Goal: Information Seeking & Learning: Learn about a topic

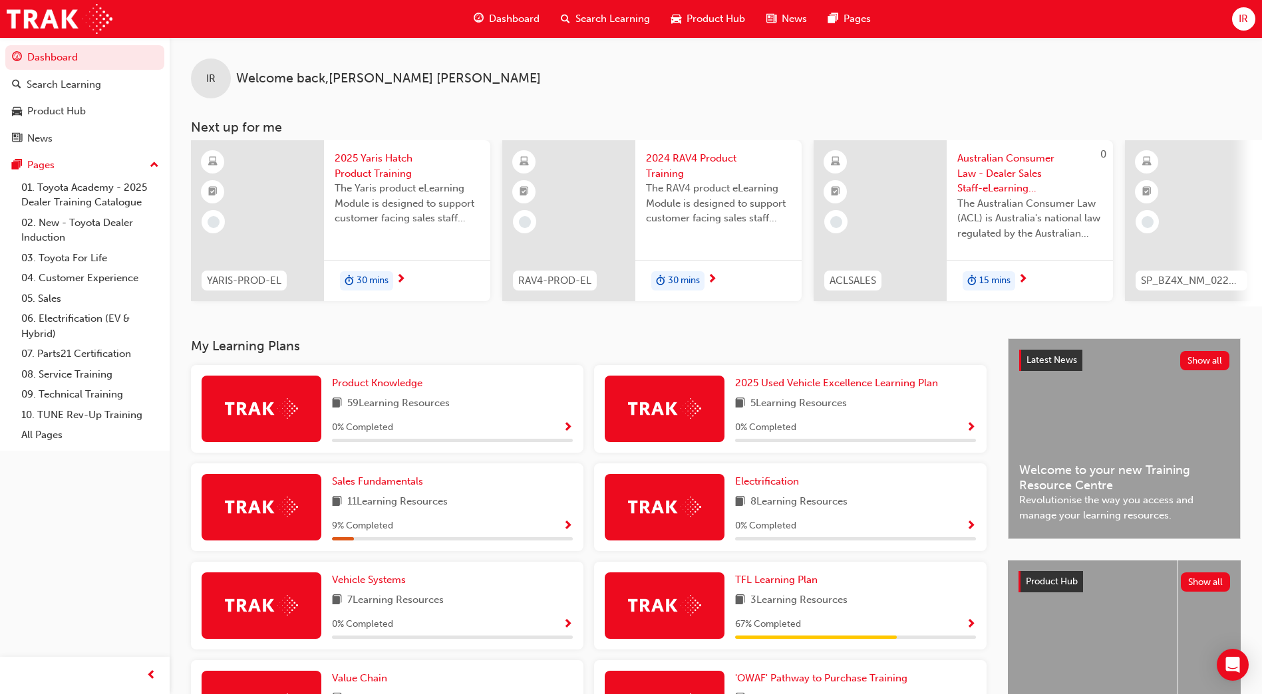
click at [510, 17] on span "Dashboard" at bounding box center [514, 18] width 51 height 15
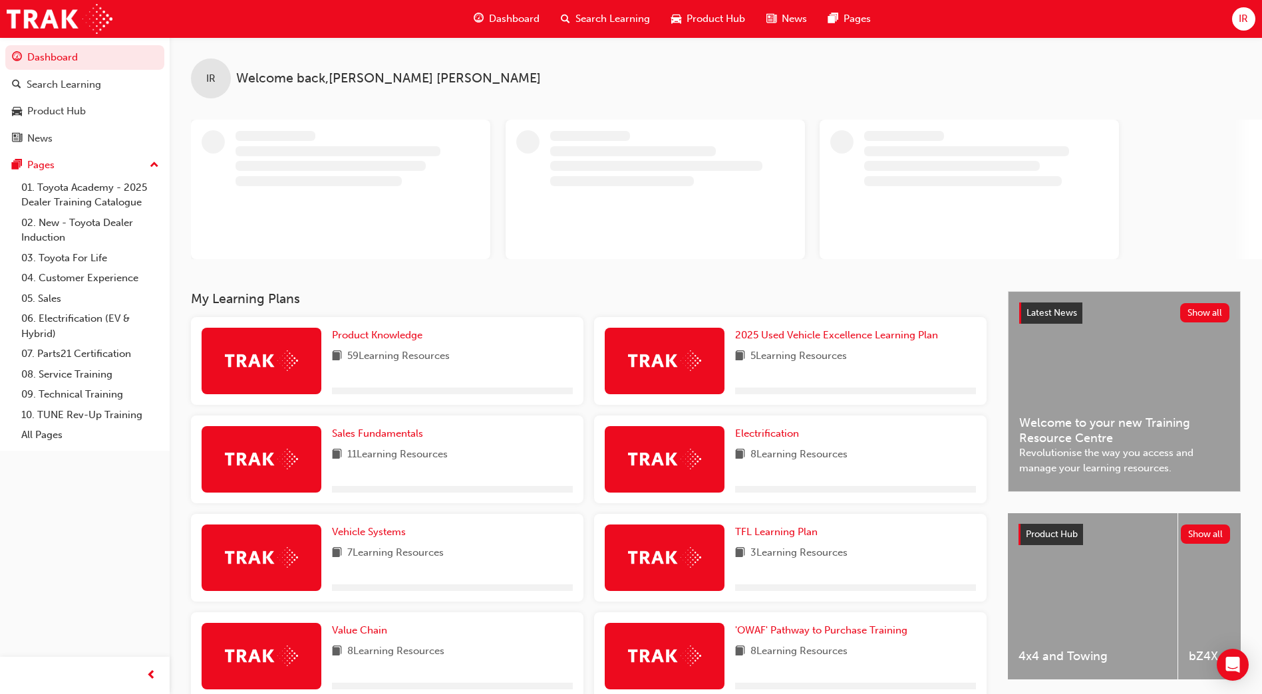
click at [586, 23] on span "Search Learning" at bounding box center [612, 18] width 75 height 15
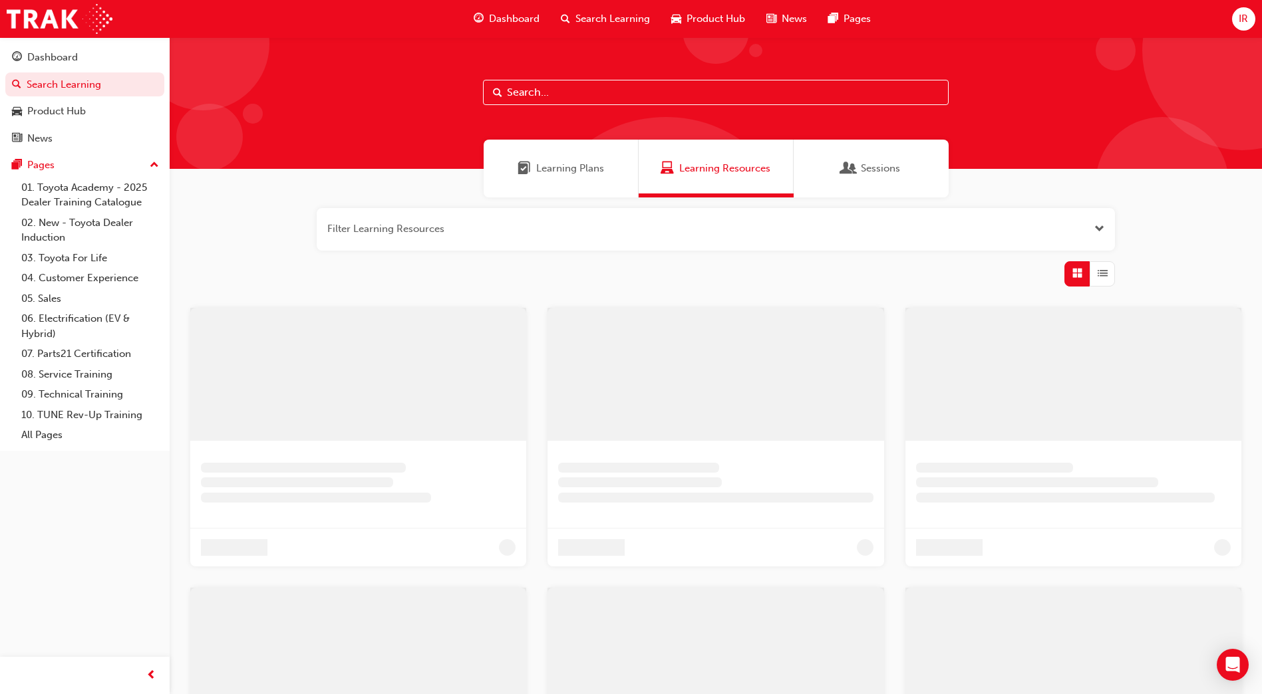
click at [577, 86] on input "text" at bounding box center [716, 92] width 466 height 25
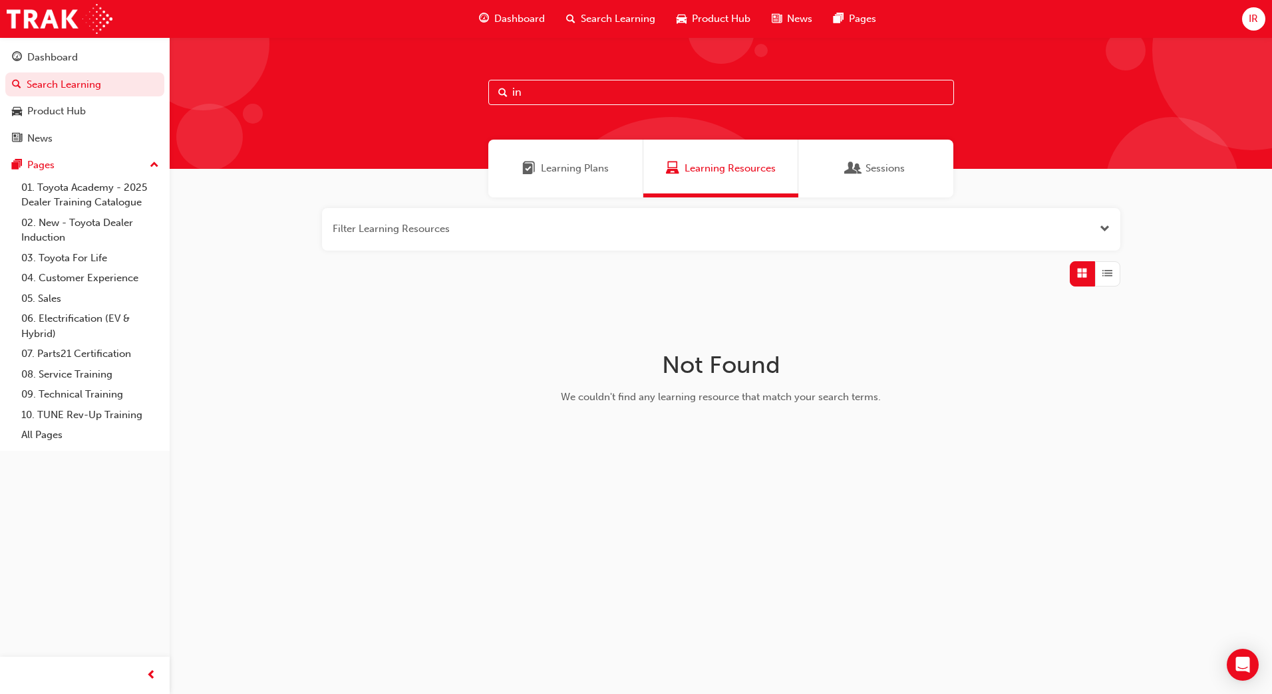
type input "i"
type input "e"
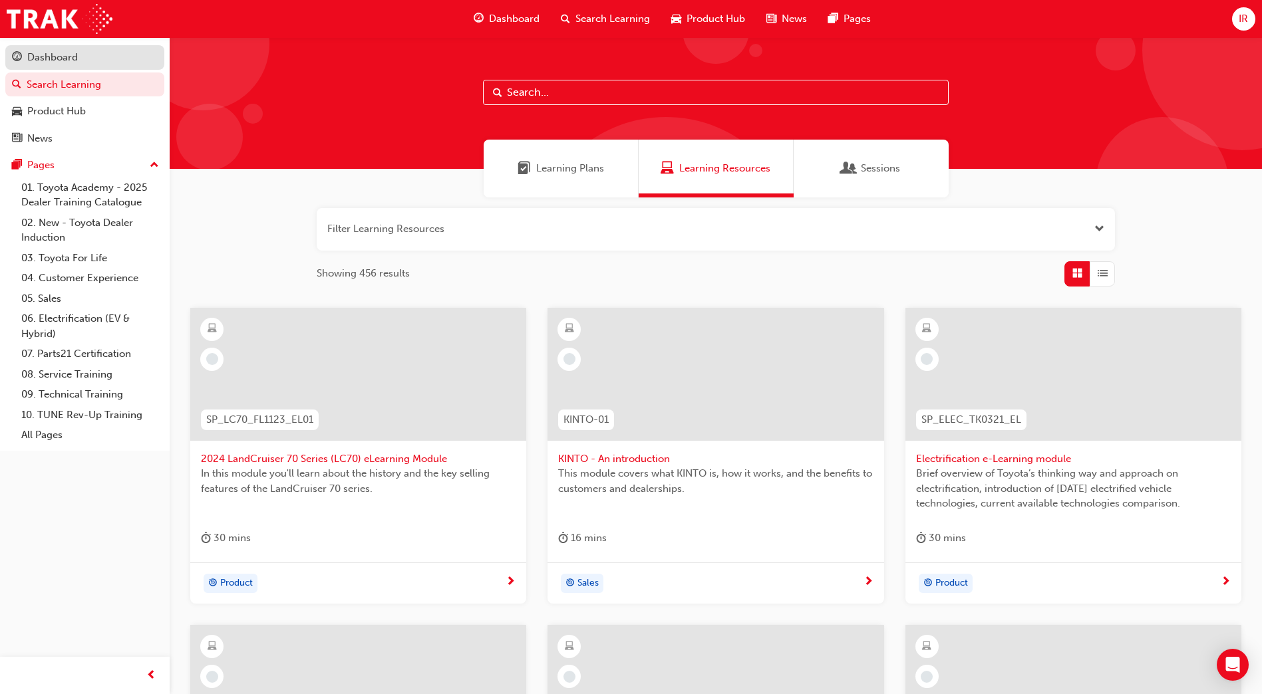
click at [41, 62] on div "Dashboard" at bounding box center [52, 57] width 51 height 15
click at [88, 115] on div "Product Hub" at bounding box center [85, 111] width 146 height 17
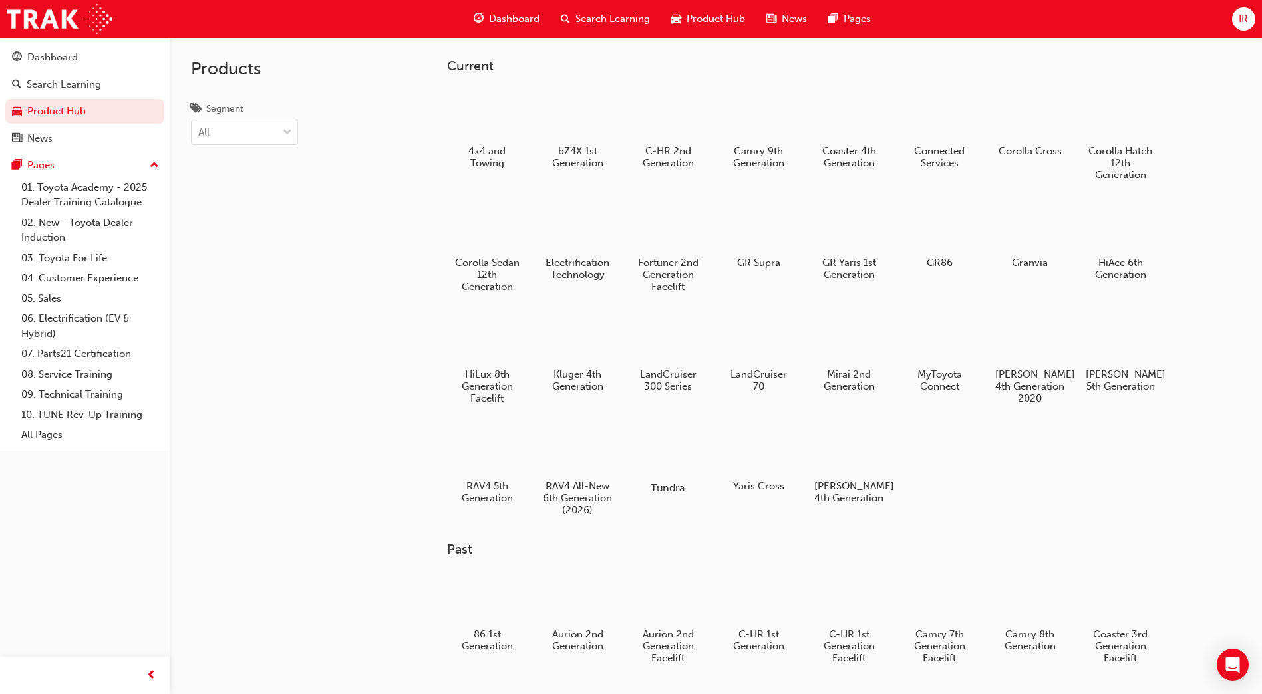
click at [676, 441] on div at bounding box center [668, 449] width 74 height 53
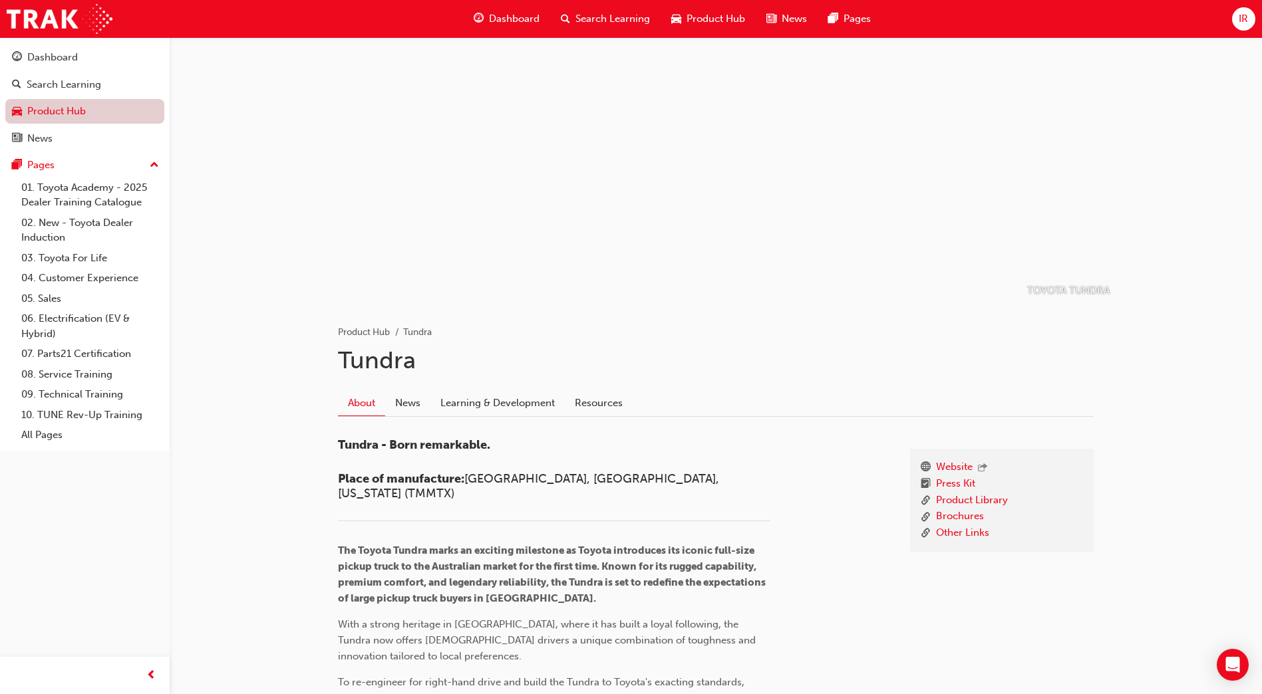
click at [75, 112] on link "Product Hub" at bounding box center [84, 111] width 159 height 25
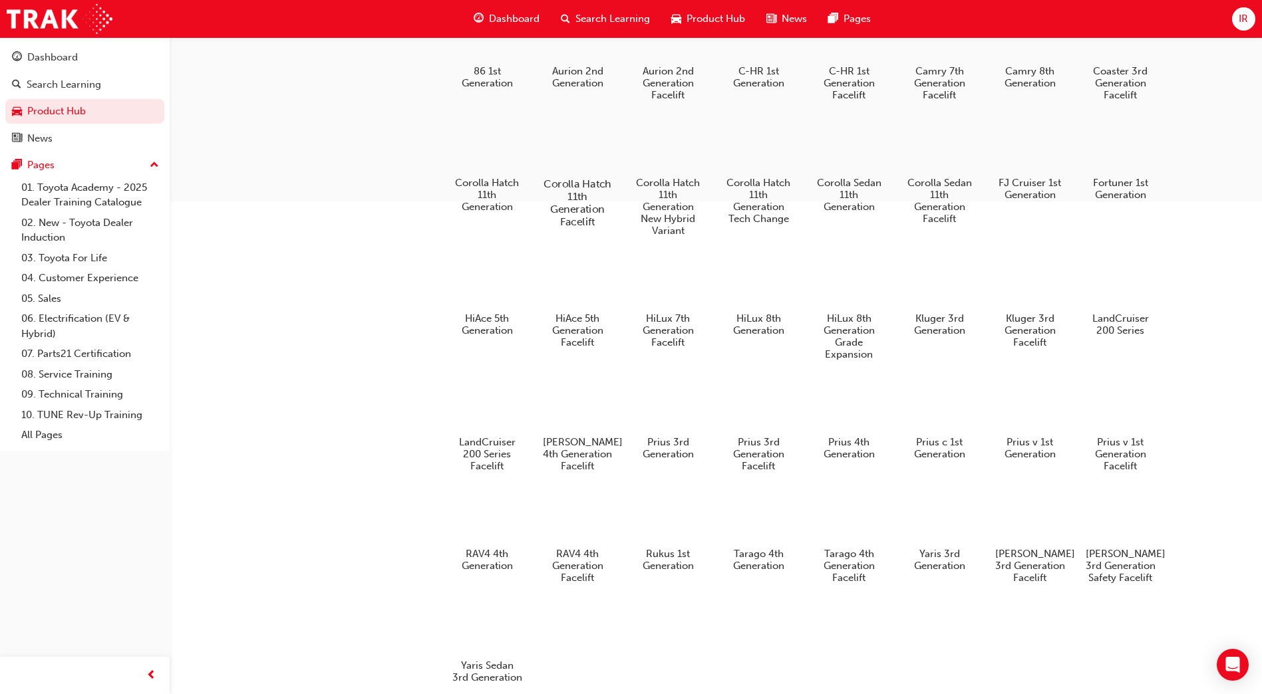
scroll to position [581, 0]
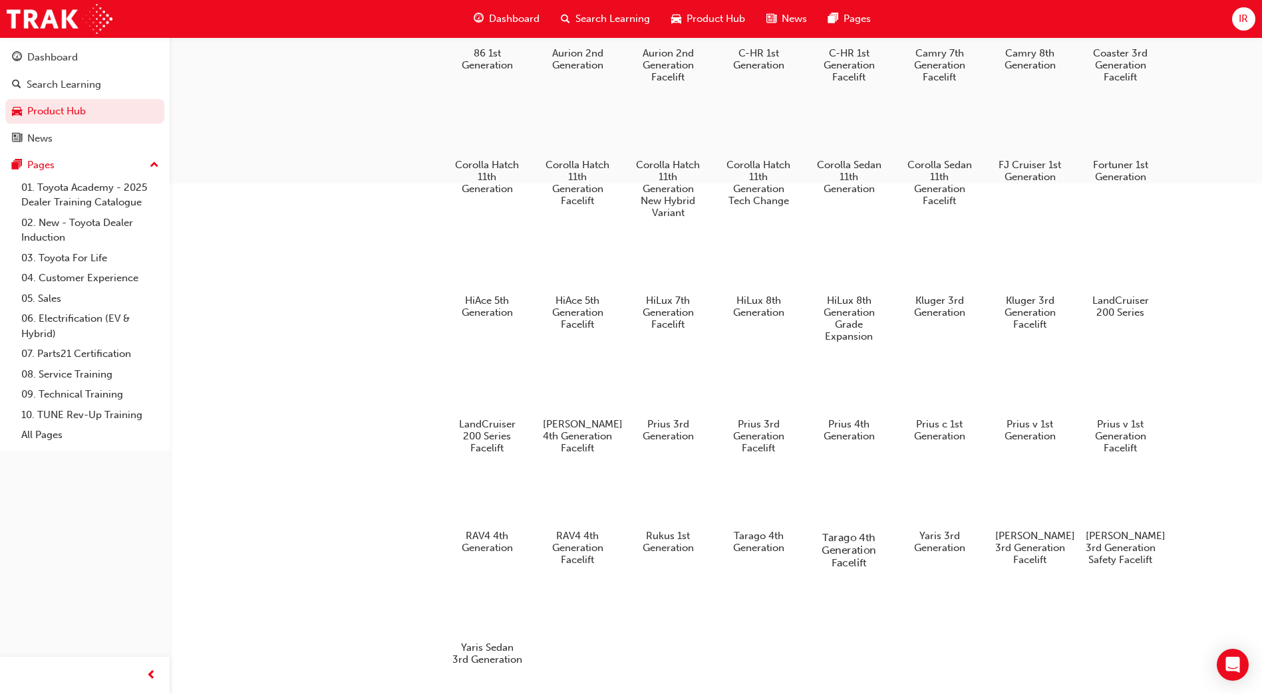
click at [859, 520] on div at bounding box center [849, 498] width 74 height 53
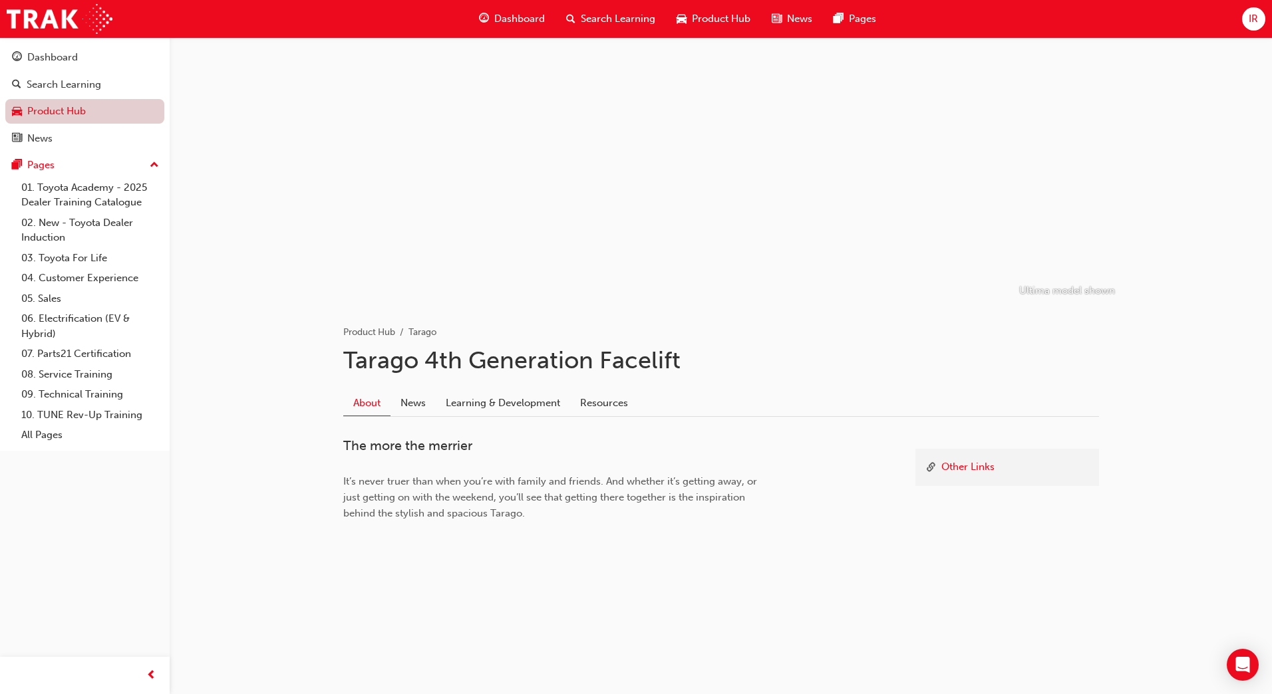
click at [64, 110] on link "Product Hub" at bounding box center [84, 111] width 159 height 25
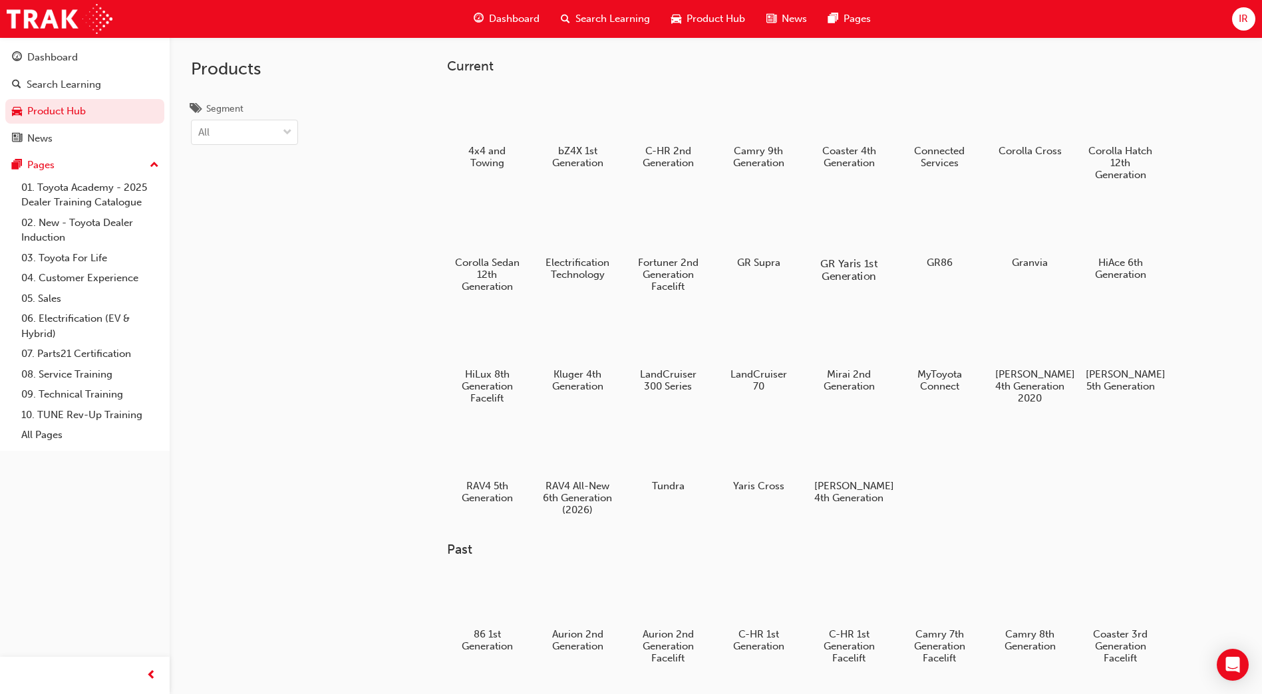
click at [837, 228] on div at bounding box center [849, 225] width 74 height 53
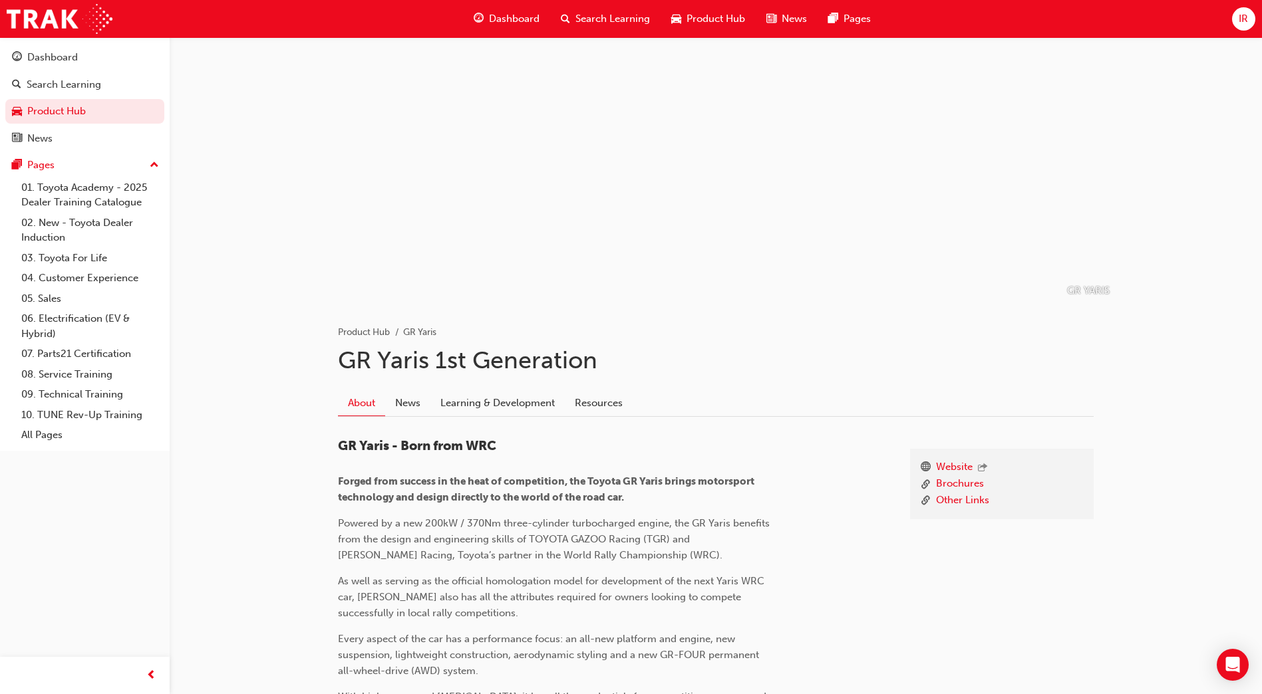
click at [496, 22] on span "Dashboard" at bounding box center [514, 18] width 51 height 15
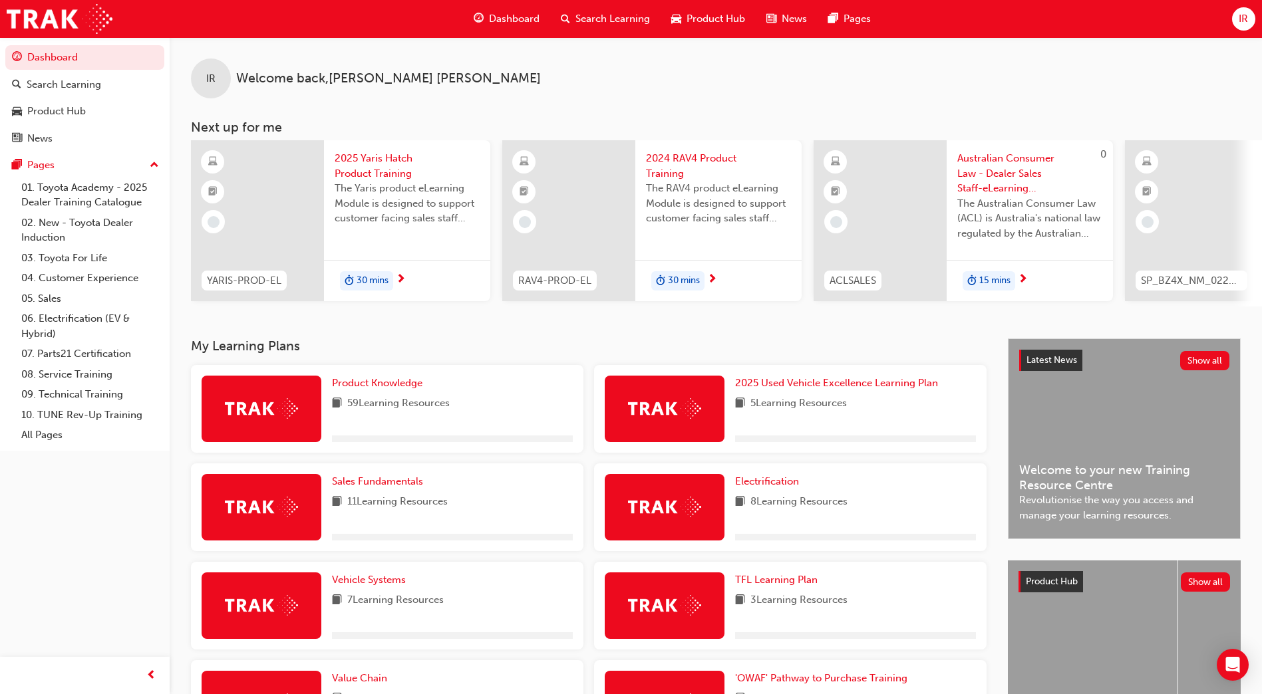
click at [699, 13] on span "Product Hub" at bounding box center [715, 18] width 59 height 15
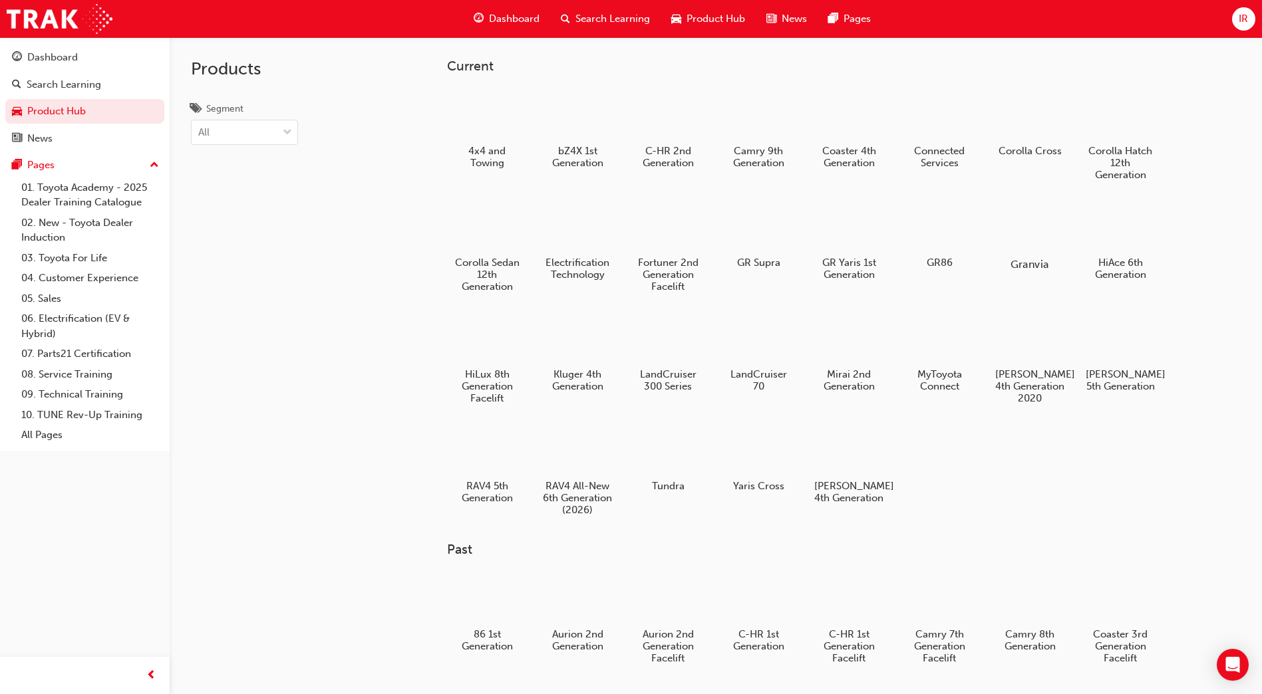
click at [1003, 222] on div at bounding box center [1030, 226] width 74 height 53
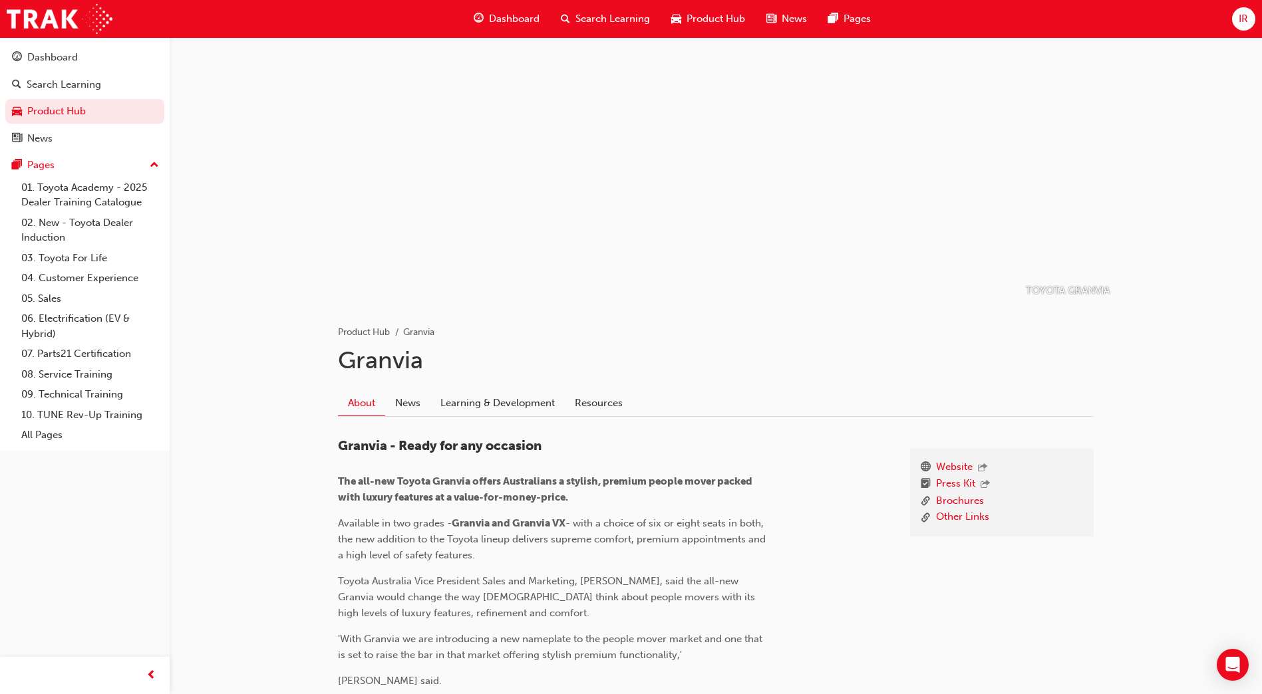
click at [710, 22] on span "Product Hub" at bounding box center [715, 18] width 59 height 15
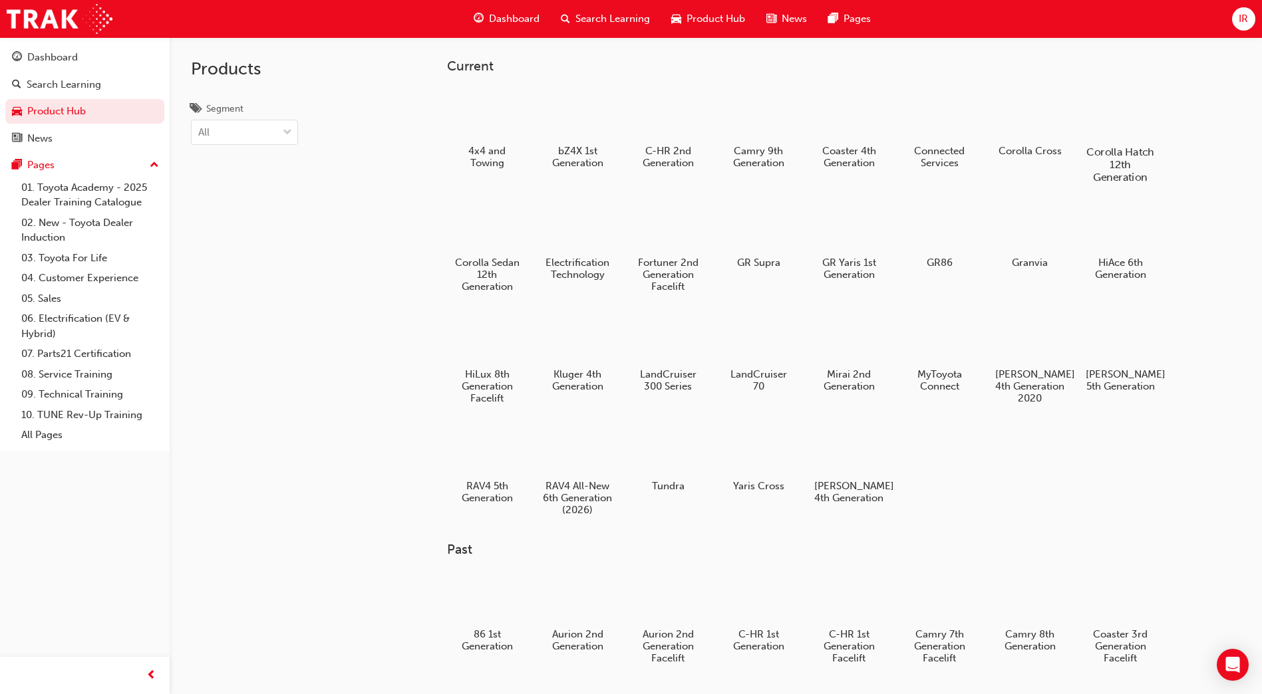
click at [1135, 139] on div at bounding box center [1121, 113] width 74 height 53
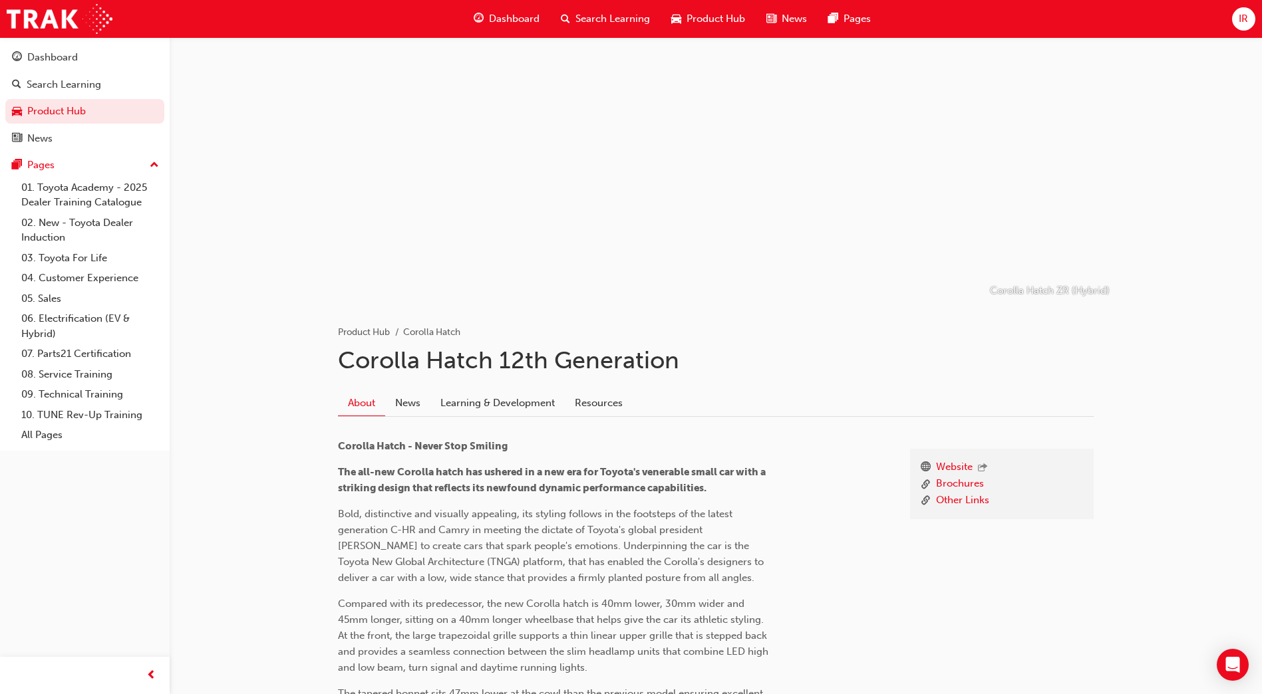
click at [711, 15] on span "Product Hub" at bounding box center [715, 18] width 59 height 15
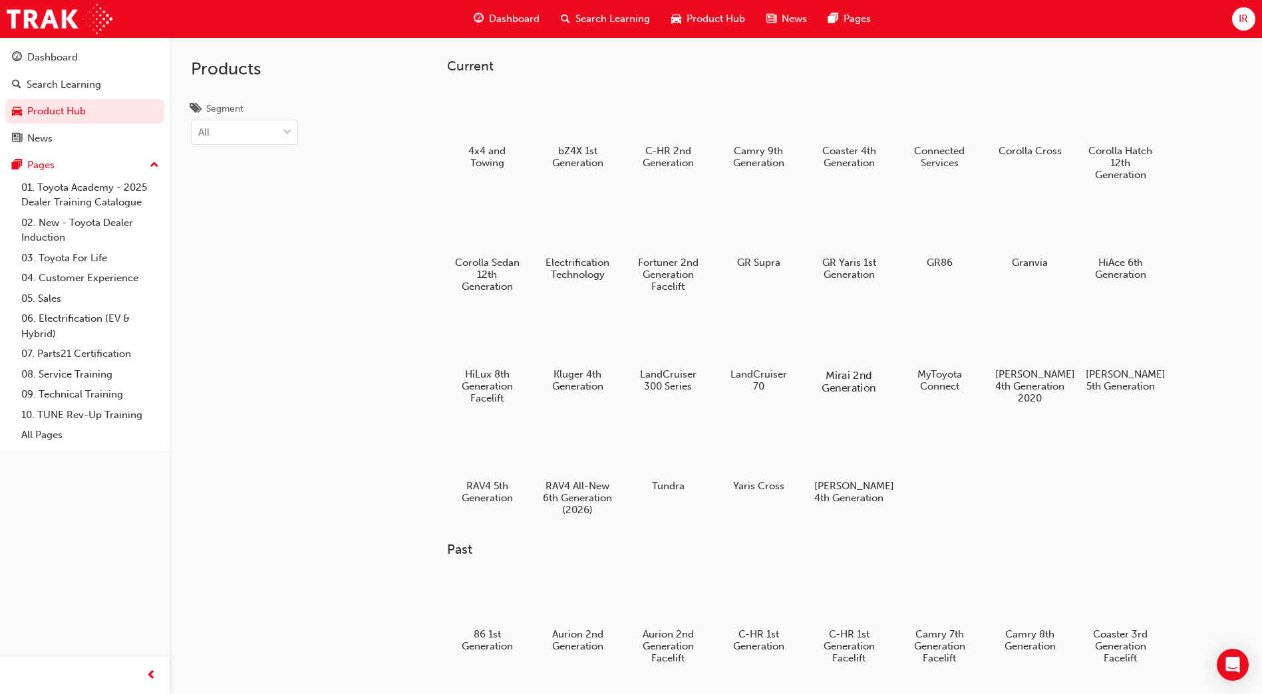
click at [823, 343] on div at bounding box center [849, 337] width 74 height 53
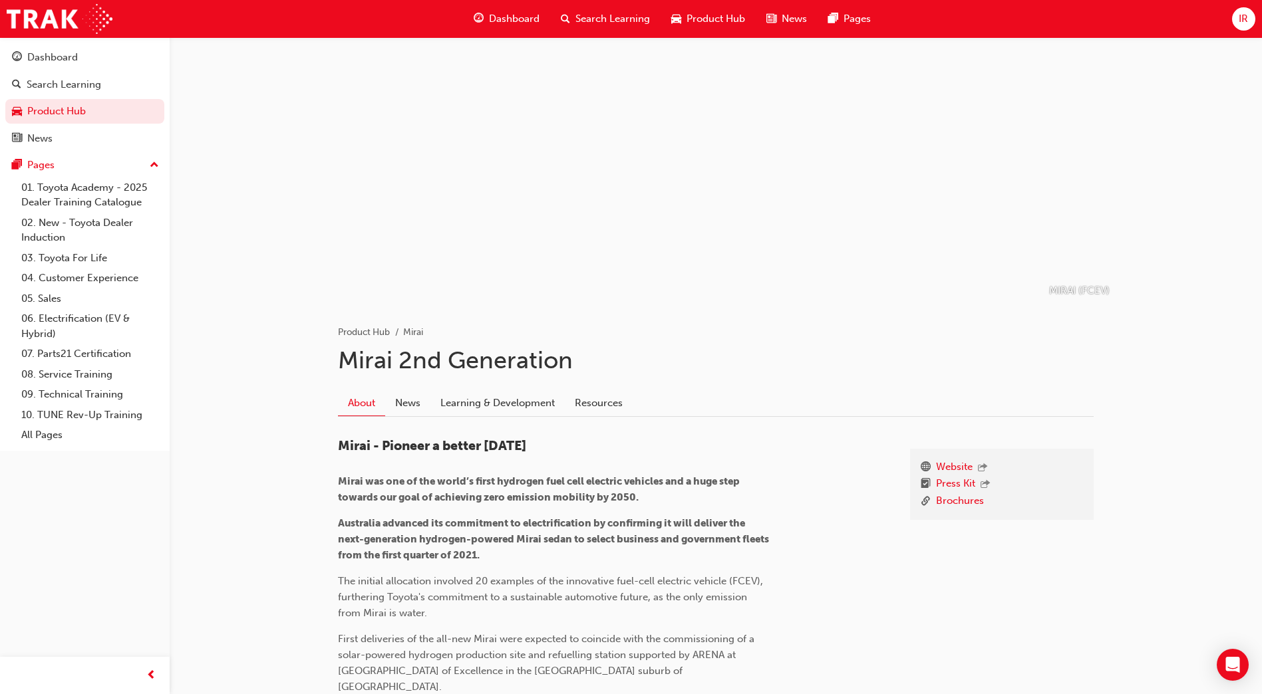
click at [710, 12] on span "Product Hub" at bounding box center [715, 18] width 59 height 15
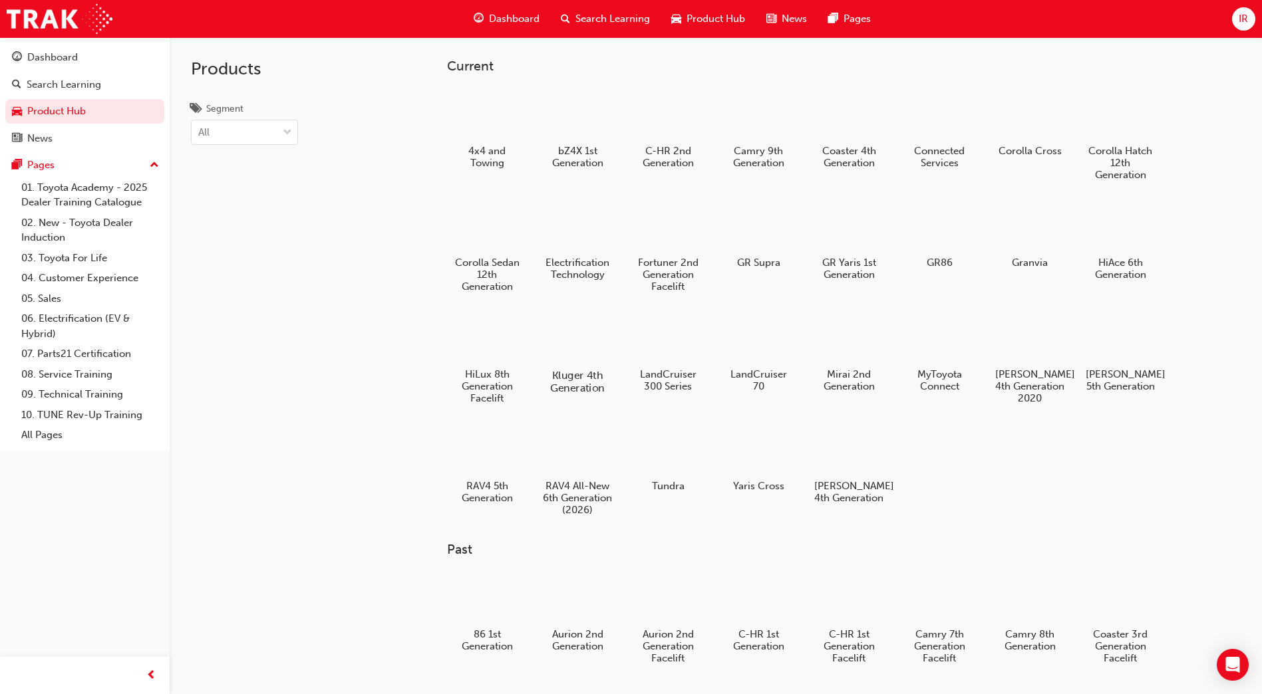
scroll to position [160, 0]
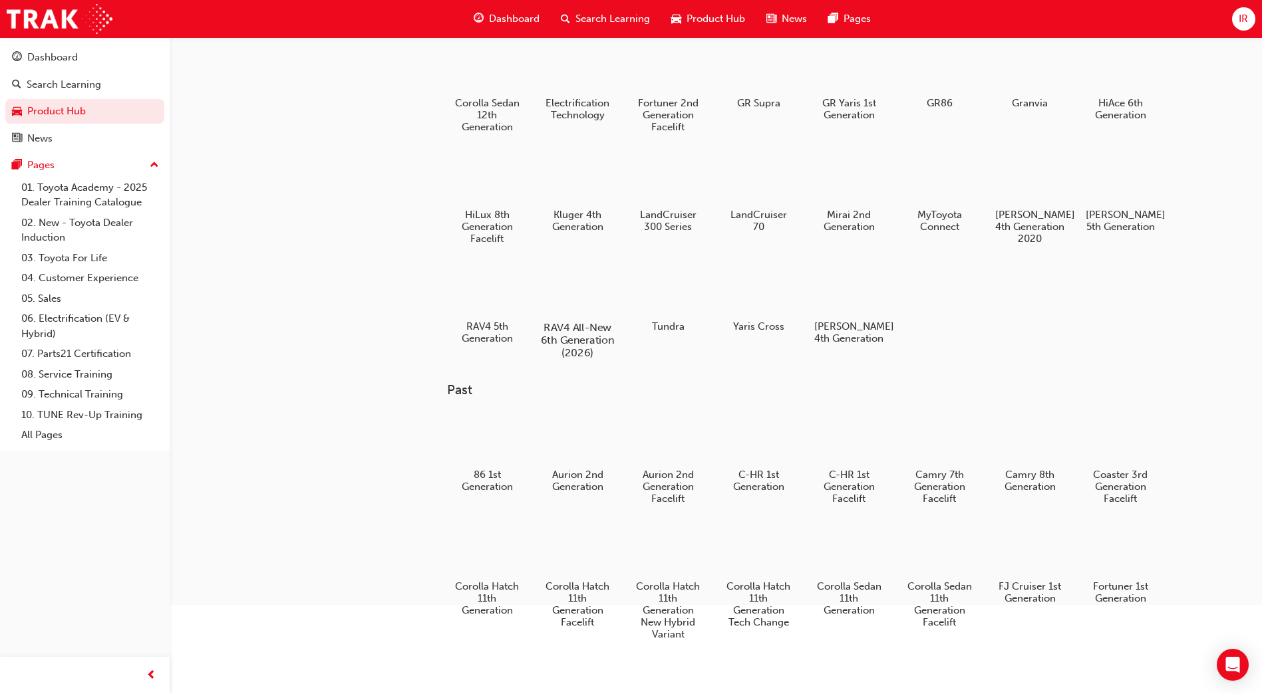
click at [614, 285] on div at bounding box center [578, 289] width 74 height 53
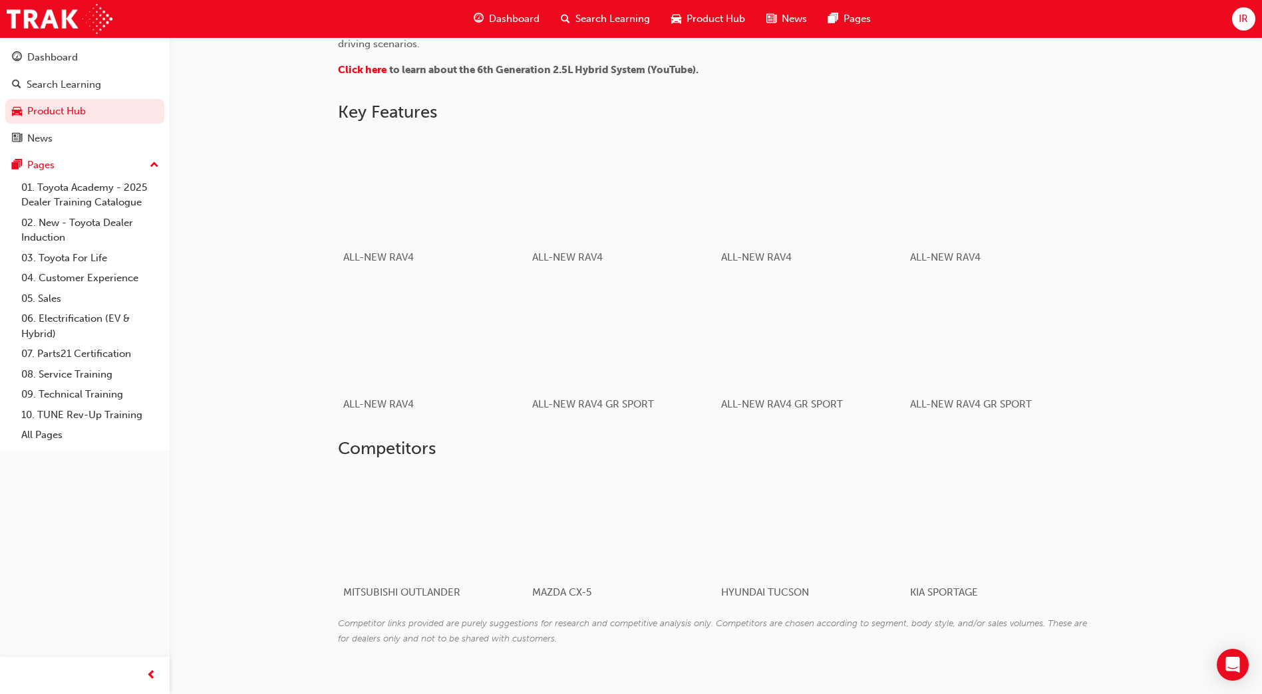
scroll to position [742, 0]
click at [468, 341] on div "button" at bounding box center [432, 334] width 190 height 106
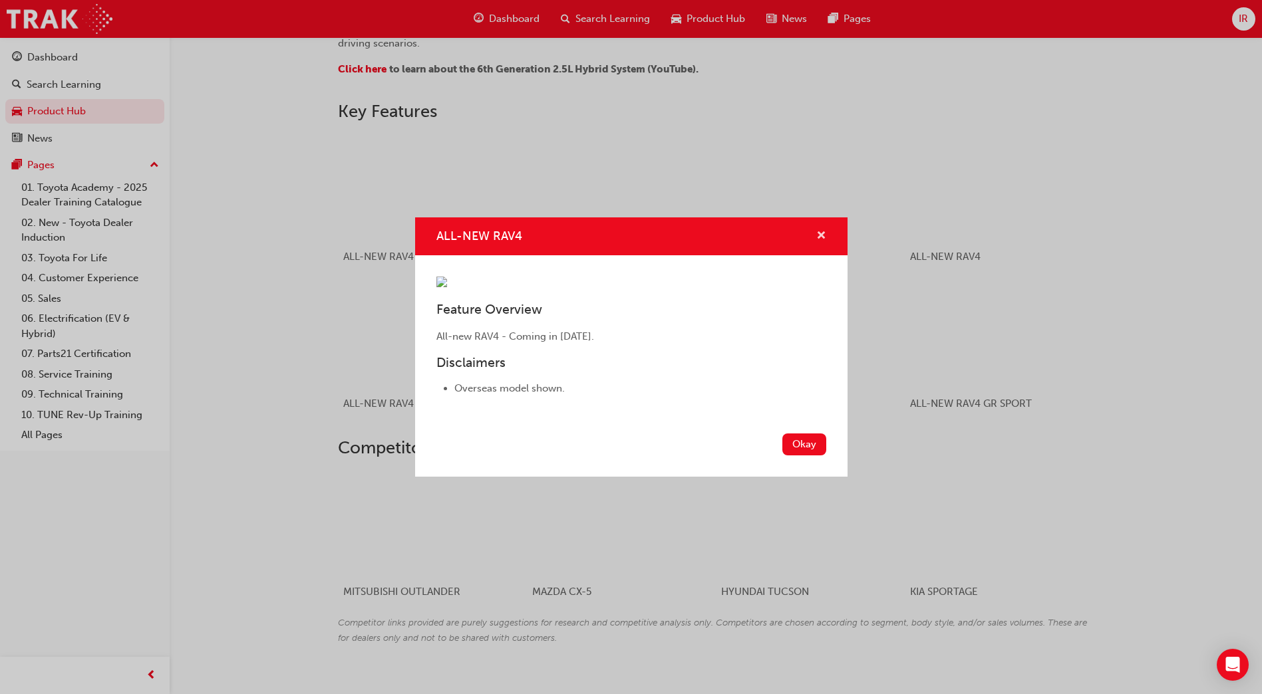
click at [819, 231] on span "cross-icon" at bounding box center [821, 237] width 10 height 12
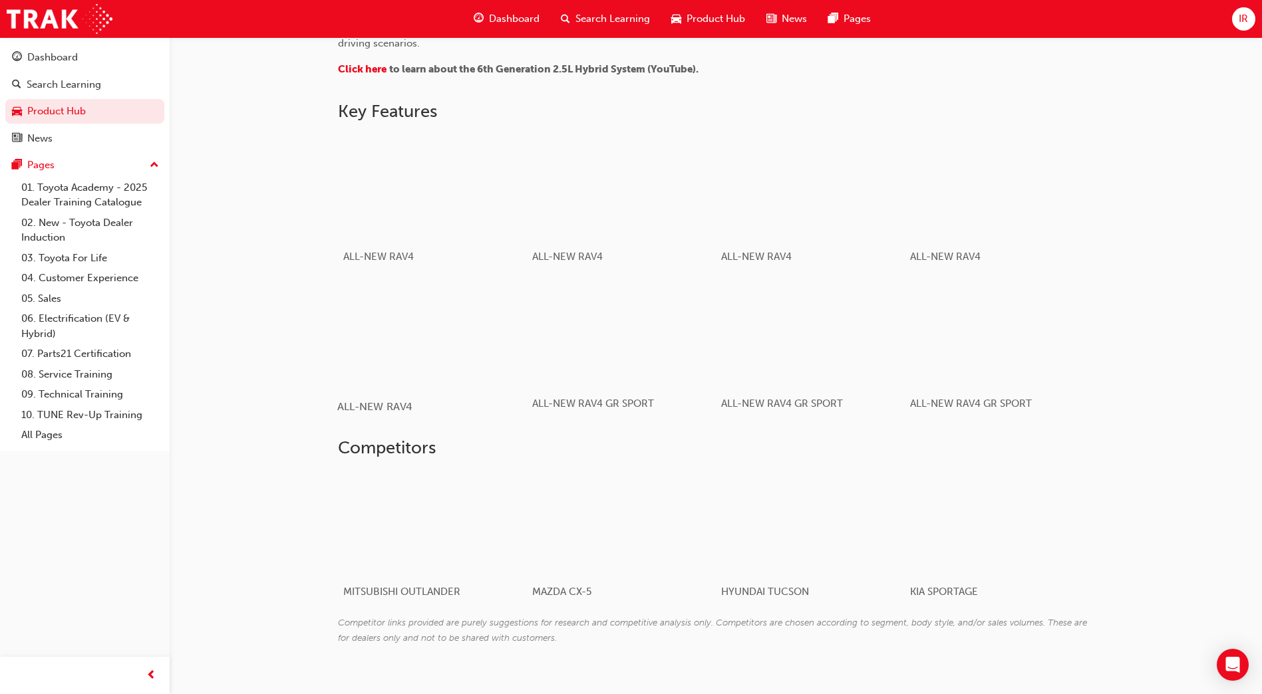
click at [406, 334] on div "button" at bounding box center [432, 334] width 190 height 106
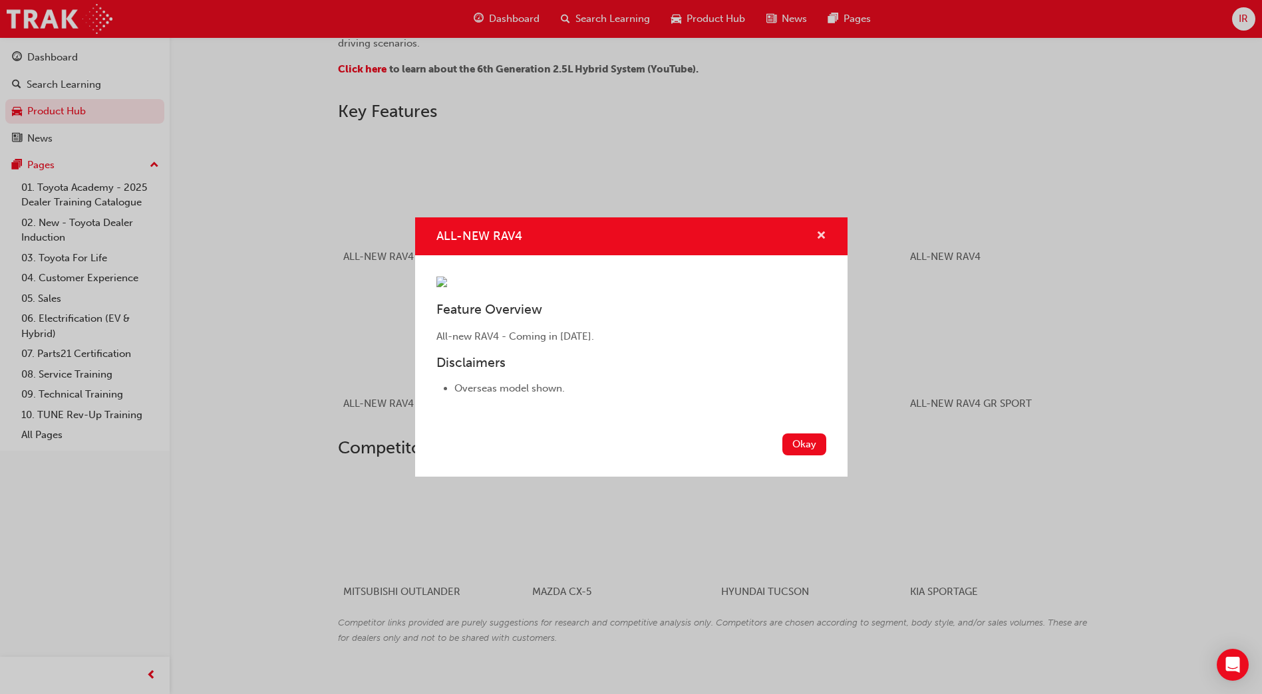
click at [817, 231] on span "cross-icon" at bounding box center [821, 237] width 10 height 12
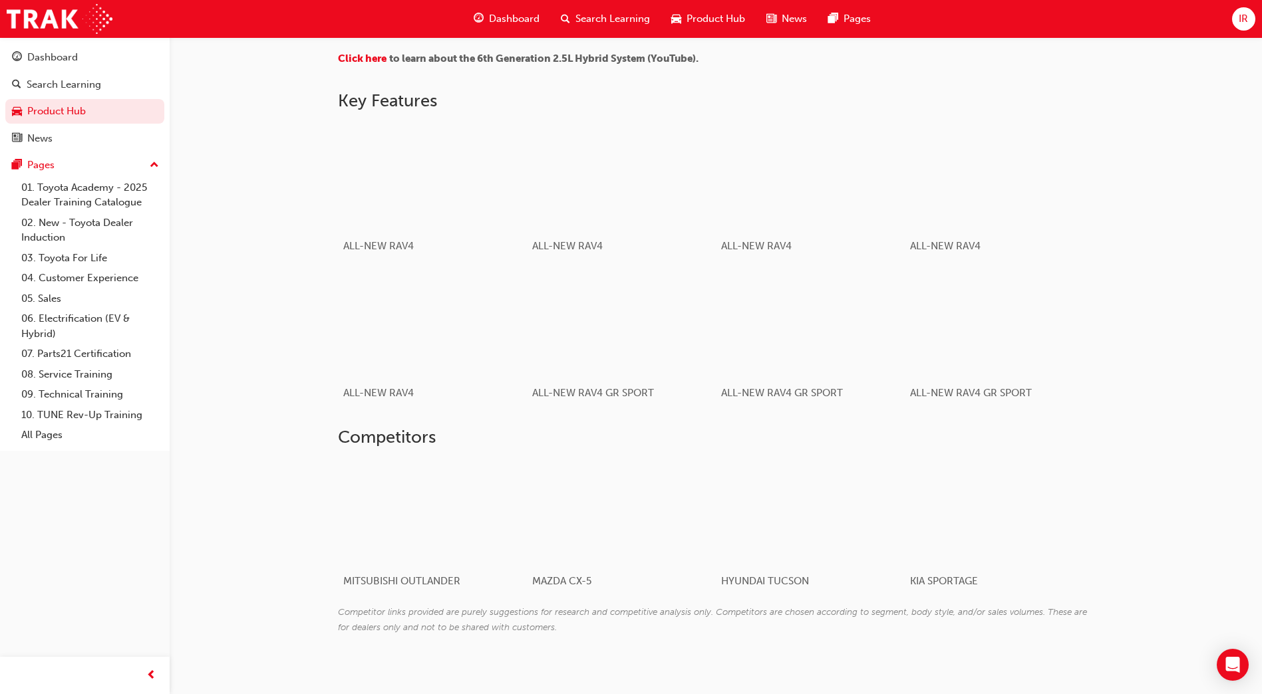
scroll to position [754, 0]
click at [812, 320] on div "button" at bounding box center [810, 322] width 190 height 106
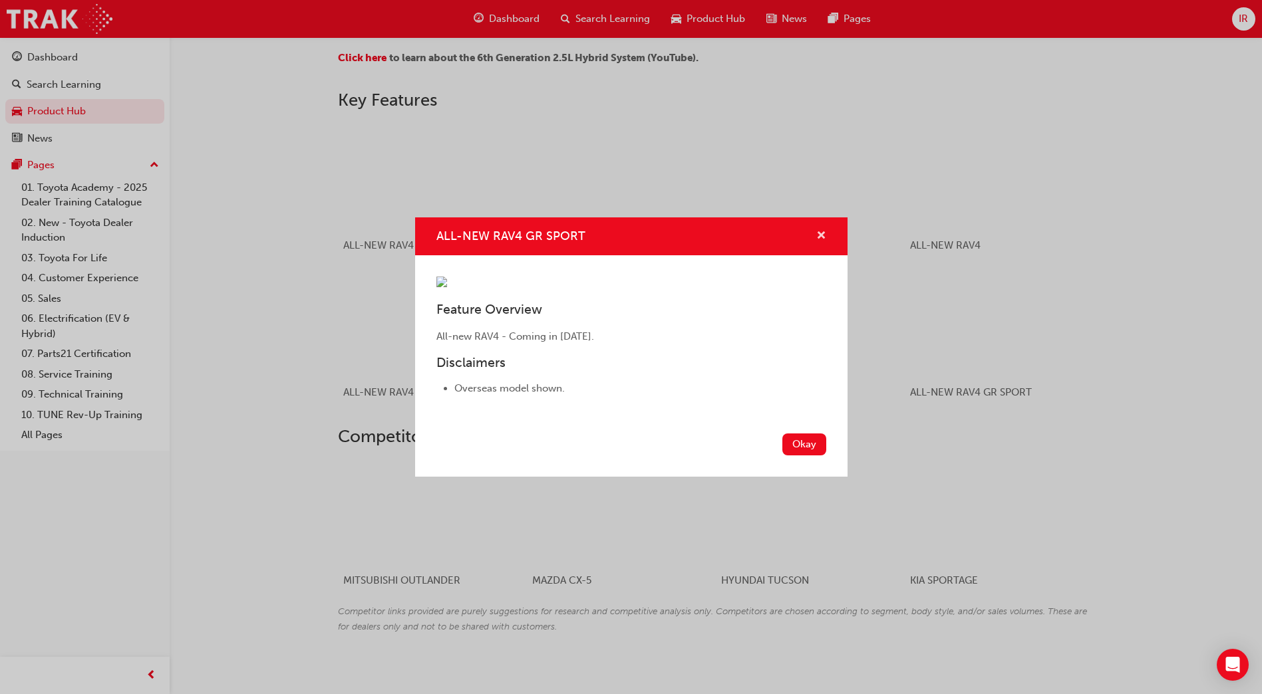
click at [818, 231] on span "cross-icon" at bounding box center [821, 237] width 10 height 12
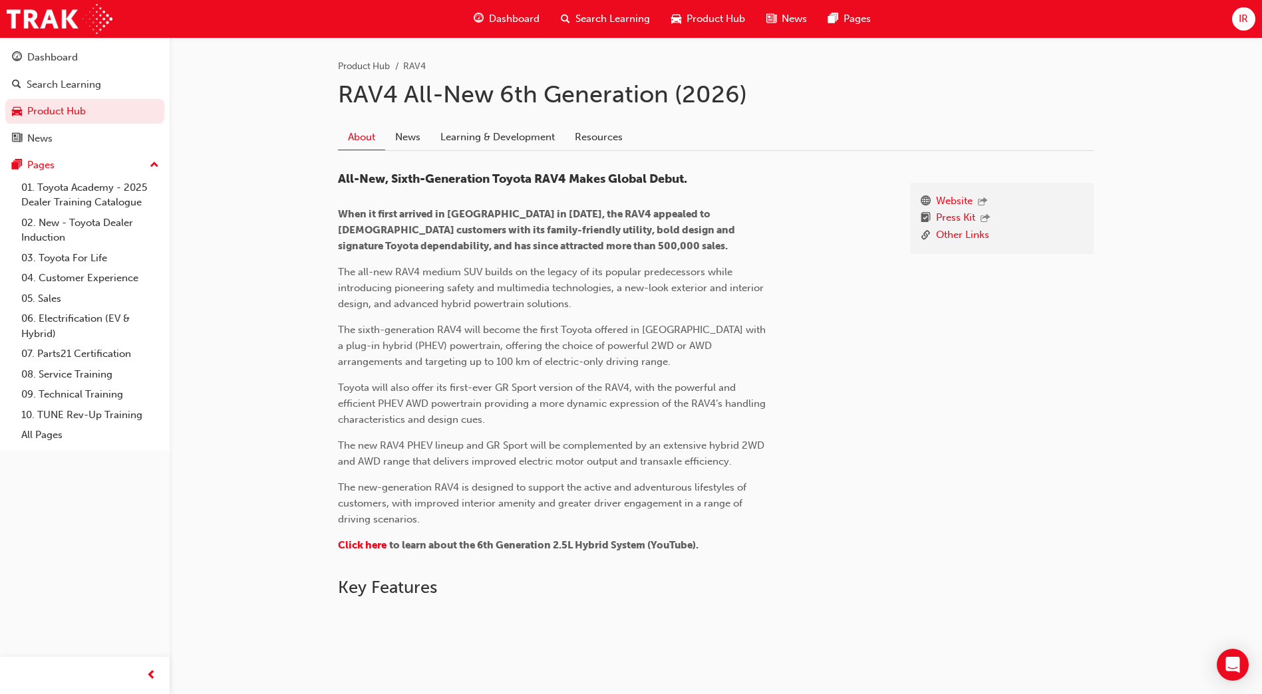
scroll to position [0, 0]
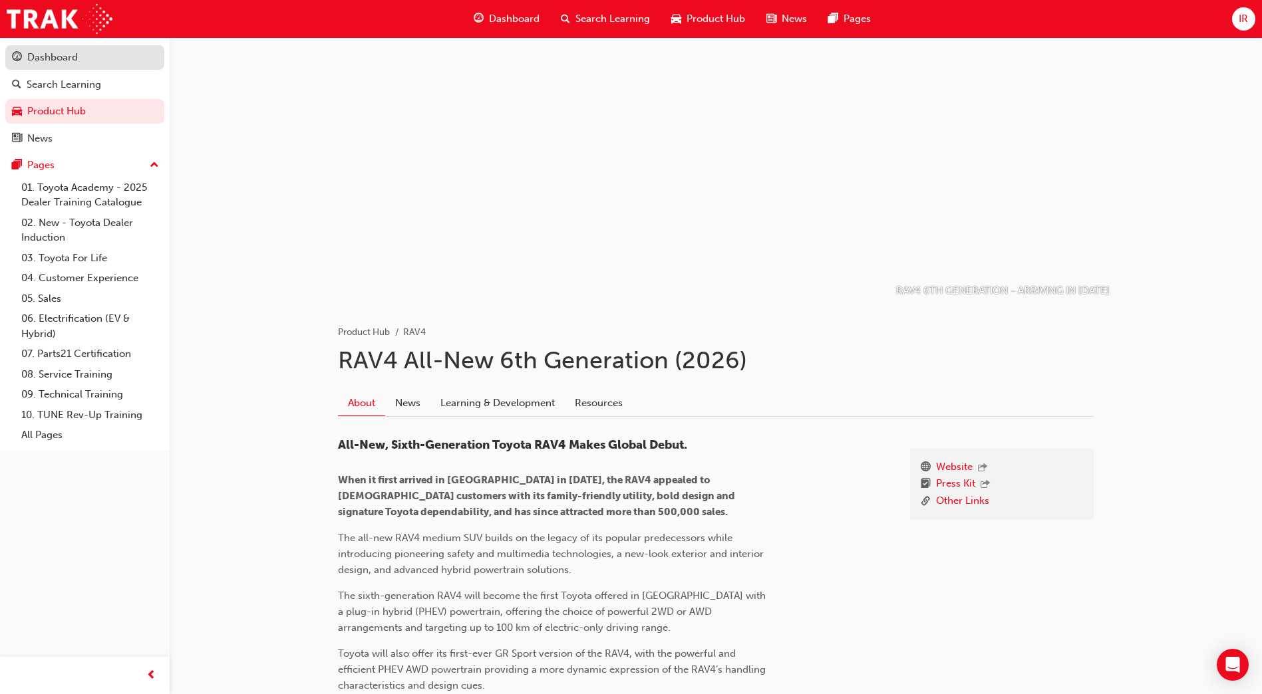
click at [88, 59] on div "Dashboard" at bounding box center [85, 57] width 146 height 17
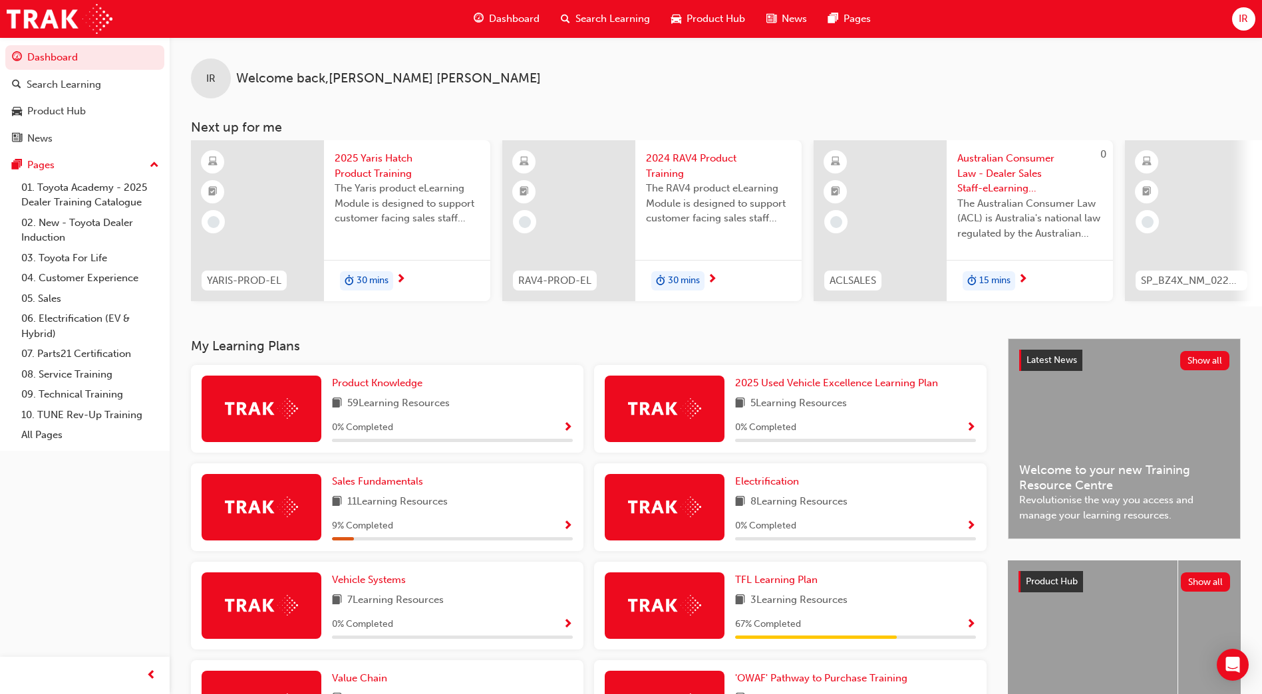
click at [508, 13] on span "Dashboard" at bounding box center [514, 18] width 51 height 15
click at [89, 112] on div "Product Hub" at bounding box center [85, 111] width 146 height 17
